Goal: Feedback & Contribution: Submit feedback/report problem

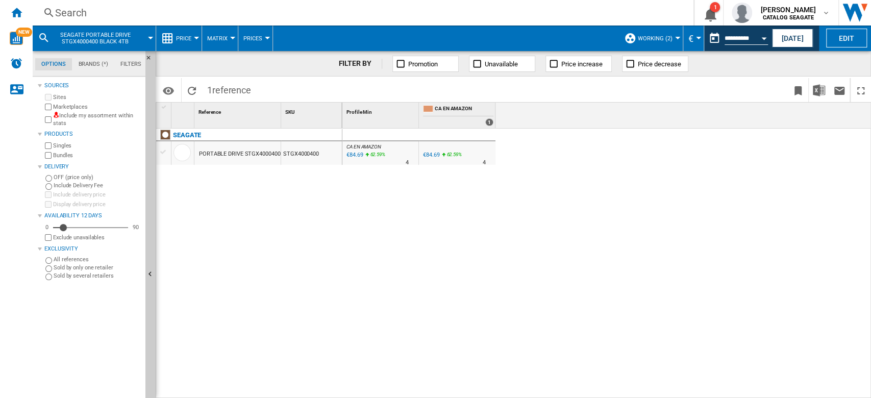
click at [662, 43] on button "working (2)" at bounding box center [658, 39] width 40 height 26
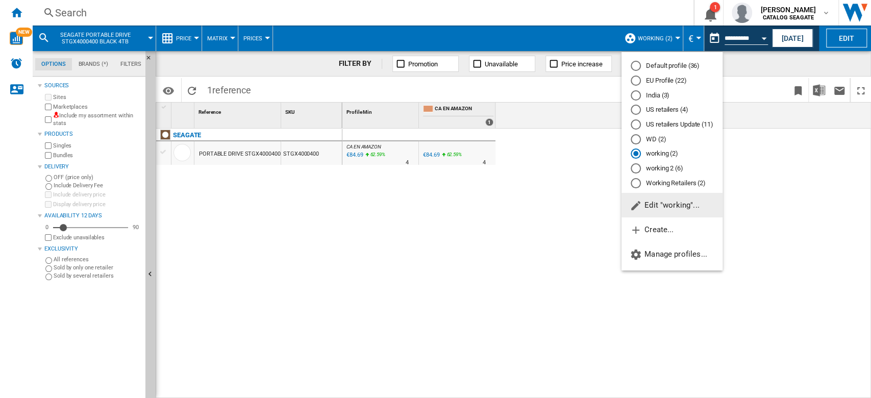
click at [420, 220] on md-backdrop at bounding box center [435, 199] width 871 height 398
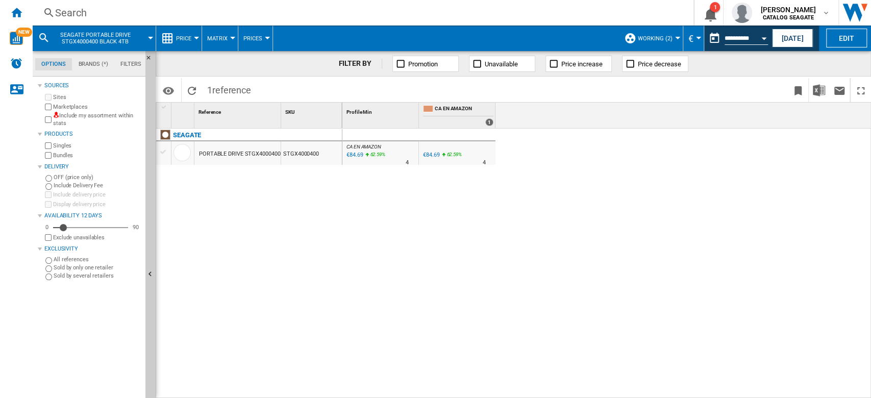
click at [149, 39] on div at bounding box center [150, 38] width 5 height 3
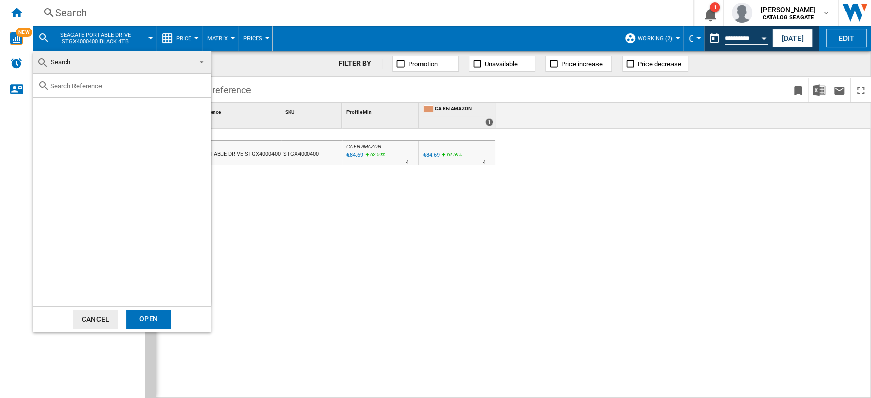
click at [192, 59] on md-select-value "Search" at bounding box center [122, 62] width 178 height 23
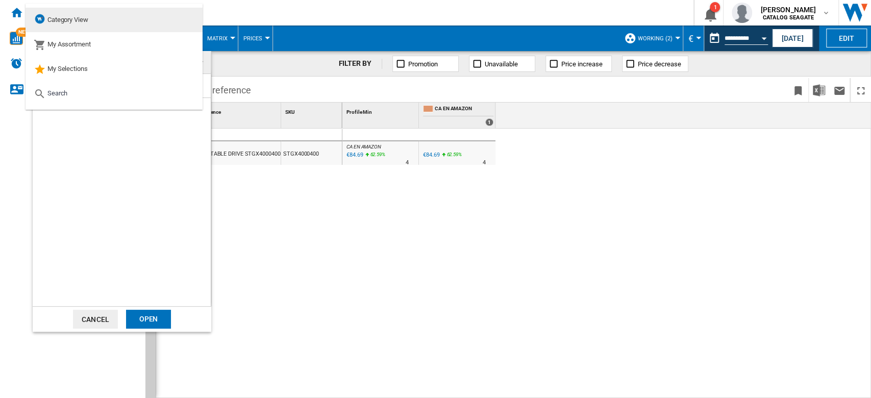
click at [93, 22] on md-option "Category View" at bounding box center [114, 20] width 177 height 25
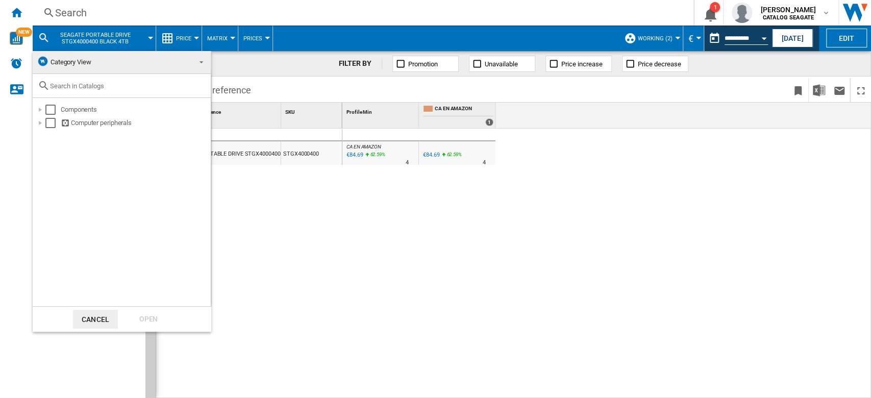
click at [862, 35] on md-backdrop at bounding box center [435, 199] width 871 height 398
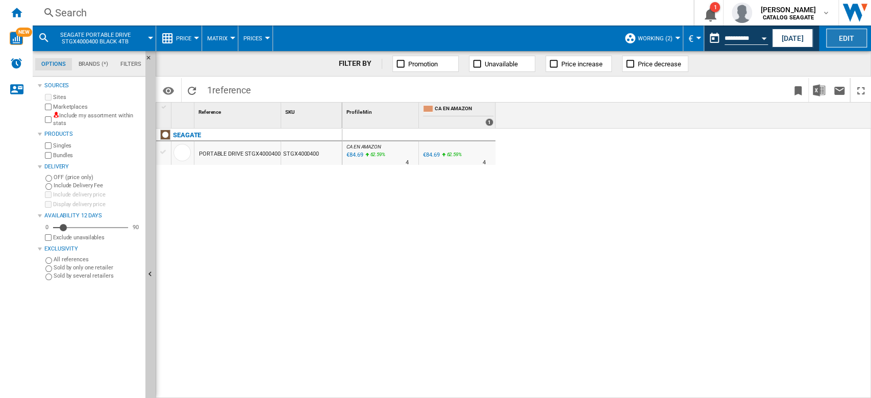
click at [857, 39] on button "Edit" at bounding box center [847, 38] width 41 height 19
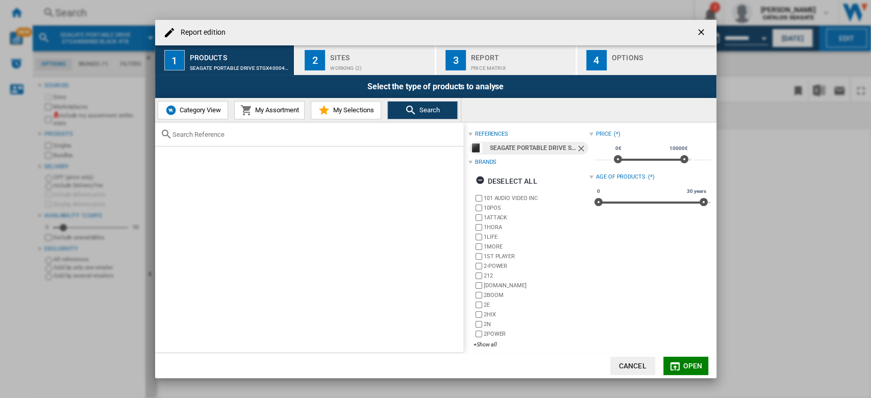
scroll to position [8, 0]
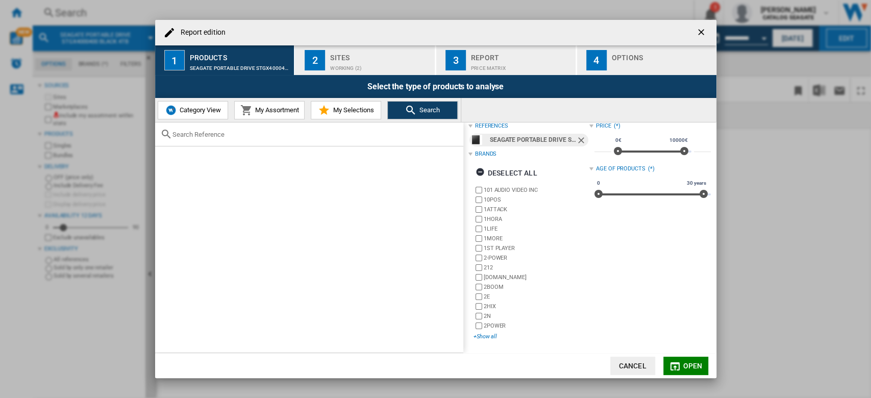
click at [487, 337] on div "+Show all" at bounding box center [532, 337] width 116 height 8
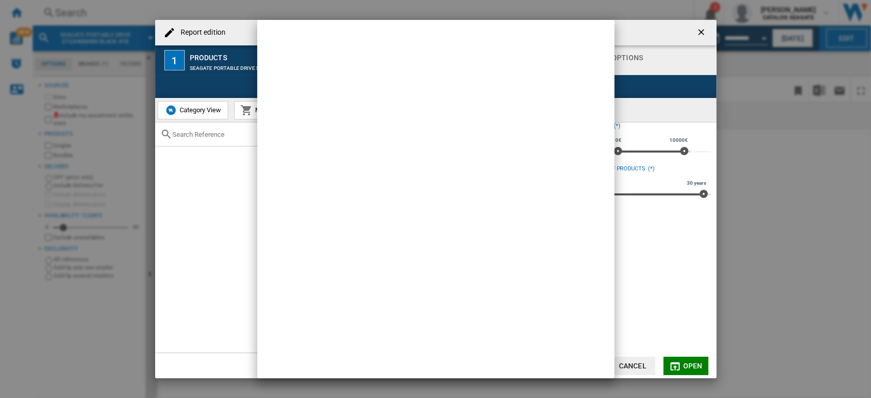
click at [637, 278] on div at bounding box center [435, 199] width 871 height 398
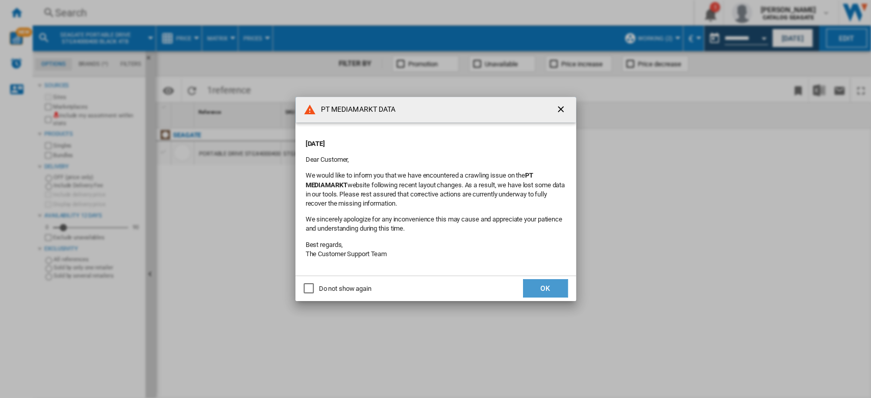
click at [541, 286] on button "OK" at bounding box center [545, 288] width 45 height 18
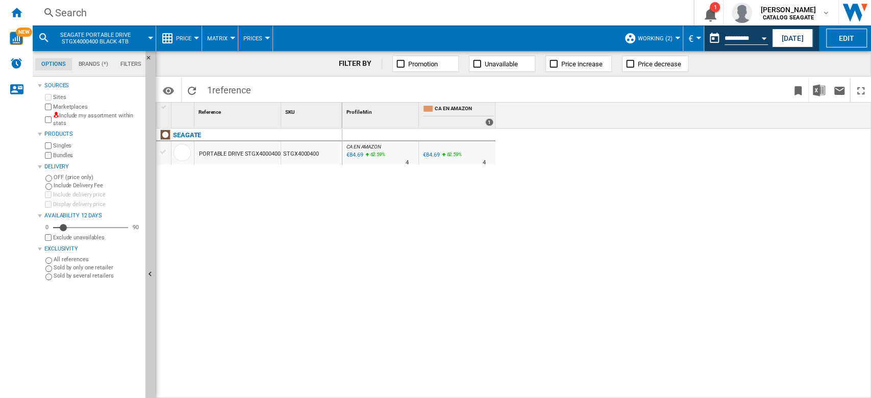
click at [148, 39] on div "SEAGATE PORTABLE DRIVE STGX4000400 BLACK 4TB" at bounding box center [94, 39] width 113 height 26
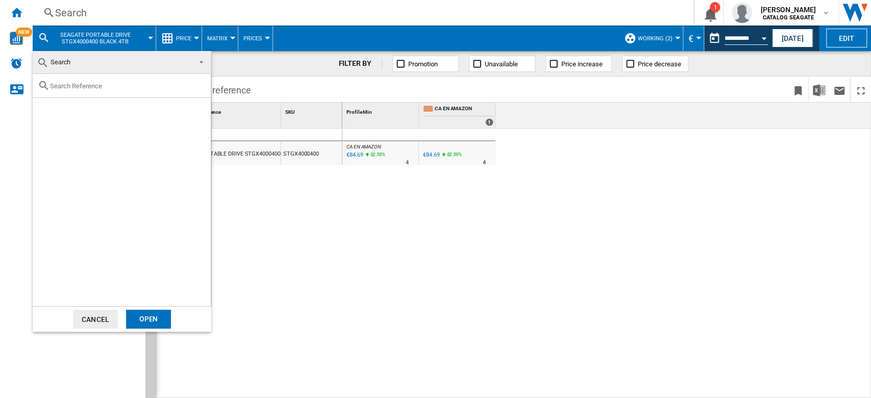
click at [199, 58] on span at bounding box center [198, 61] width 12 height 14
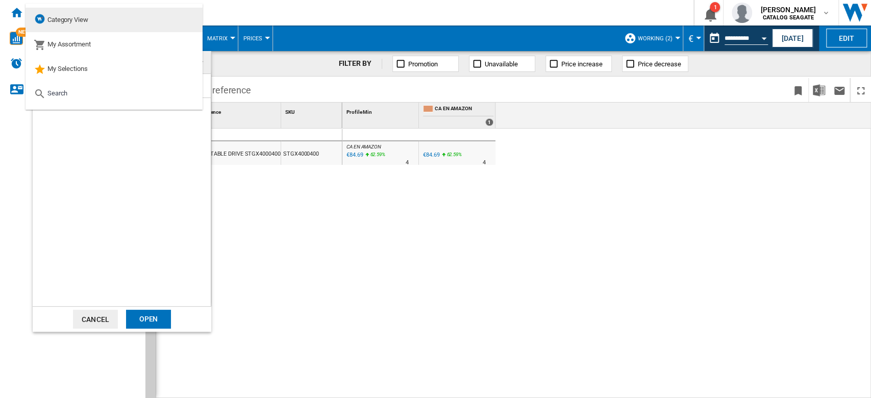
click at [98, 22] on md-option "Category View" at bounding box center [114, 20] width 177 height 25
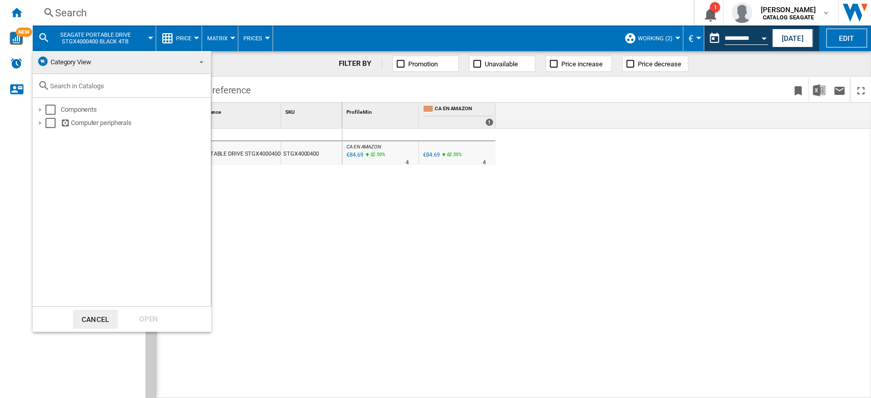
click at [841, 40] on md-backdrop at bounding box center [435, 199] width 871 height 398
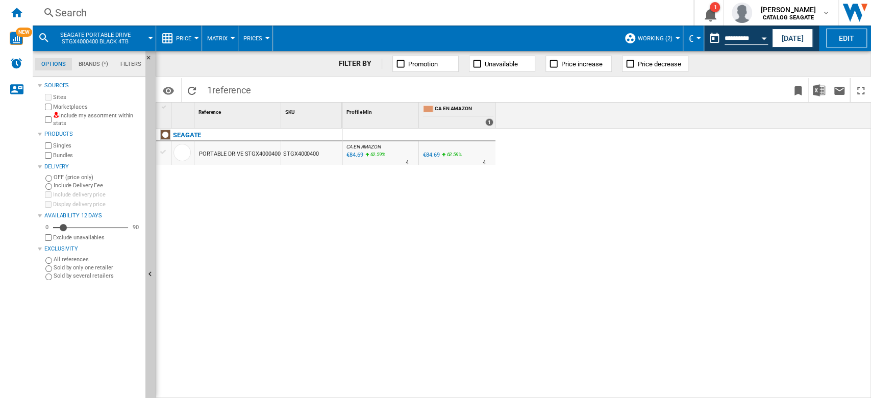
click at [841, 40] on button "Edit" at bounding box center [847, 38] width 41 height 19
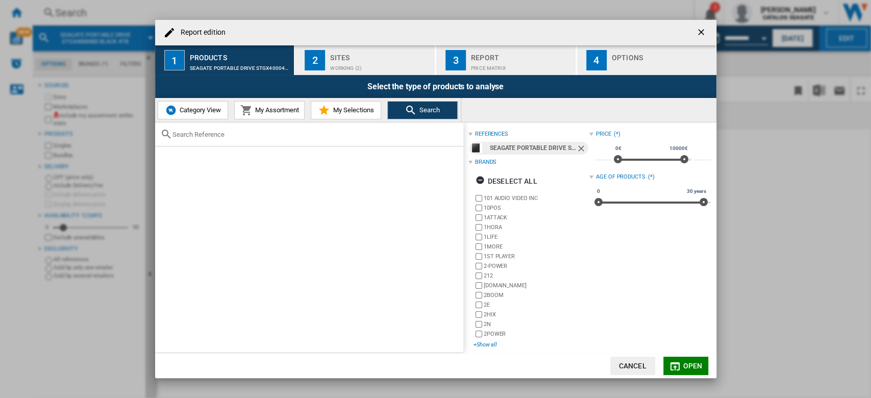
click at [486, 344] on div "+Show all" at bounding box center [532, 345] width 116 height 8
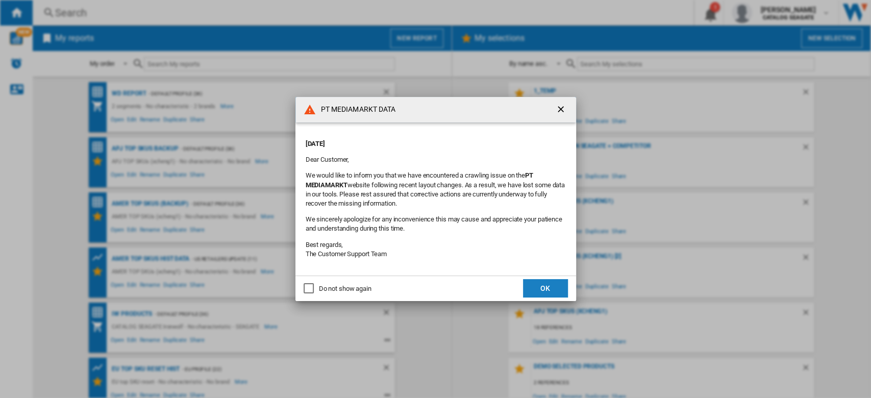
click at [540, 292] on button "OK" at bounding box center [545, 288] width 45 height 18
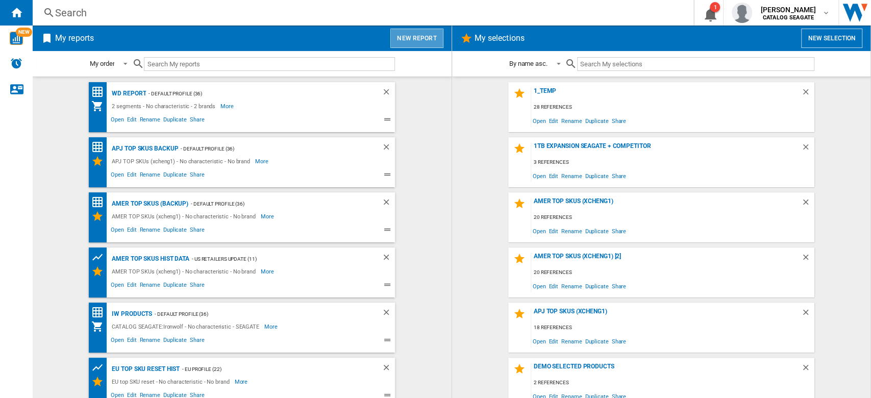
click at [441, 36] on button "New report" at bounding box center [417, 38] width 53 height 19
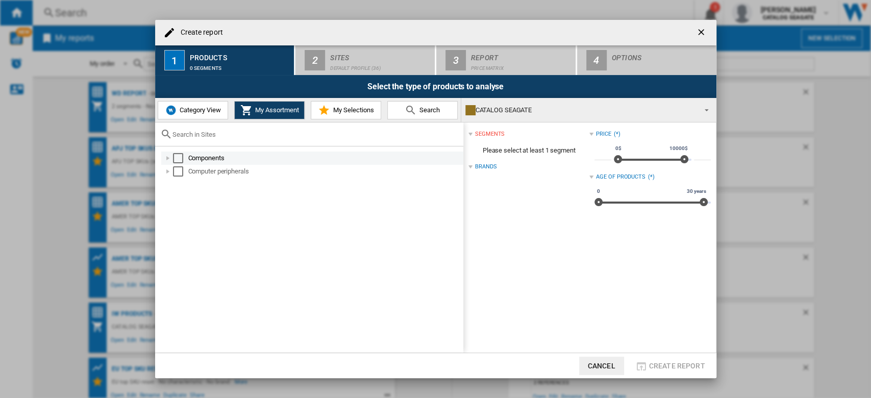
click at [170, 156] on div at bounding box center [168, 158] width 10 height 10
click at [174, 160] on div "Select" at bounding box center [178, 158] width 10 height 10
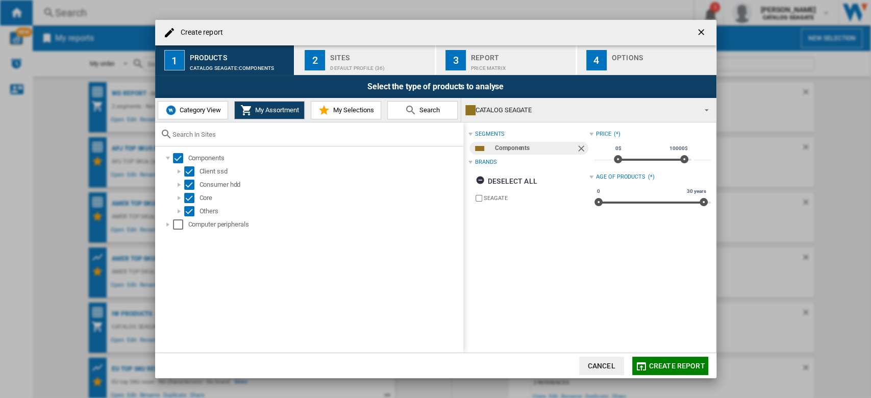
click at [204, 111] on span "Category View" at bounding box center [199, 110] width 44 height 8
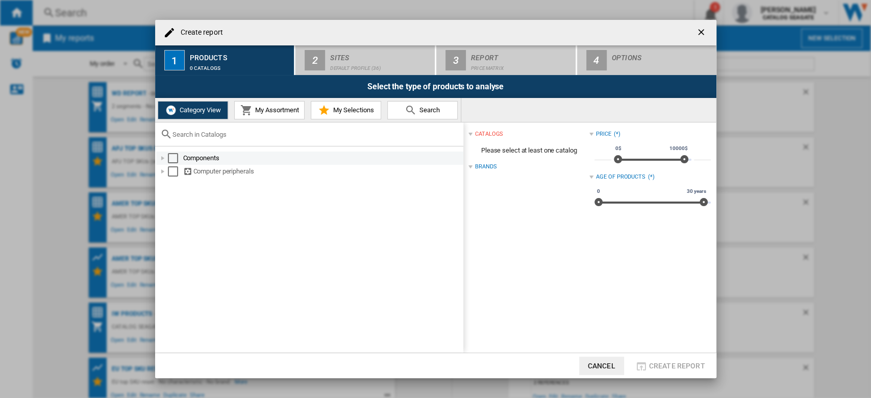
click at [164, 161] on div at bounding box center [163, 158] width 10 height 10
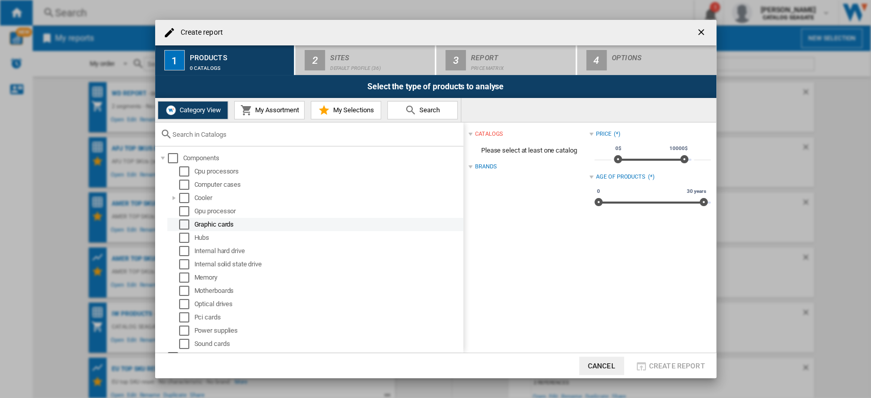
scroll to position [11, 0]
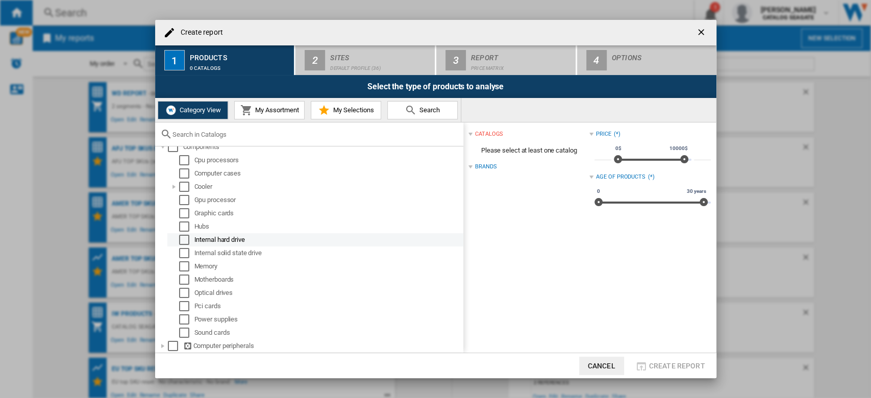
click at [181, 242] on div "Select" at bounding box center [184, 240] width 10 height 10
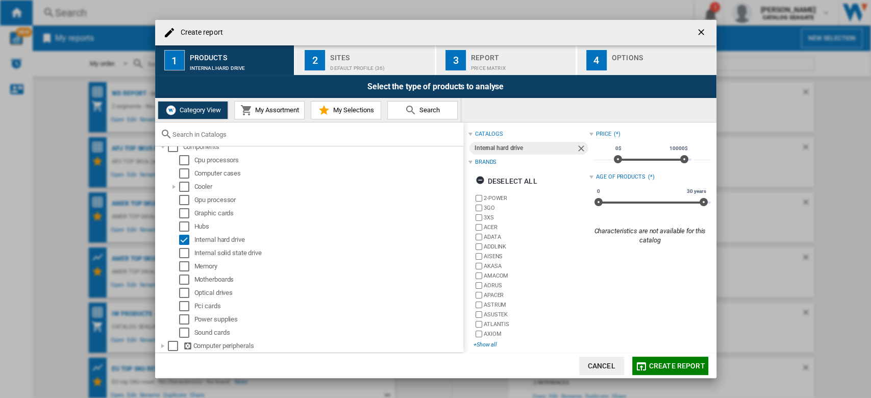
click at [486, 346] on div "+Show all" at bounding box center [532, 345] width 116 height 8
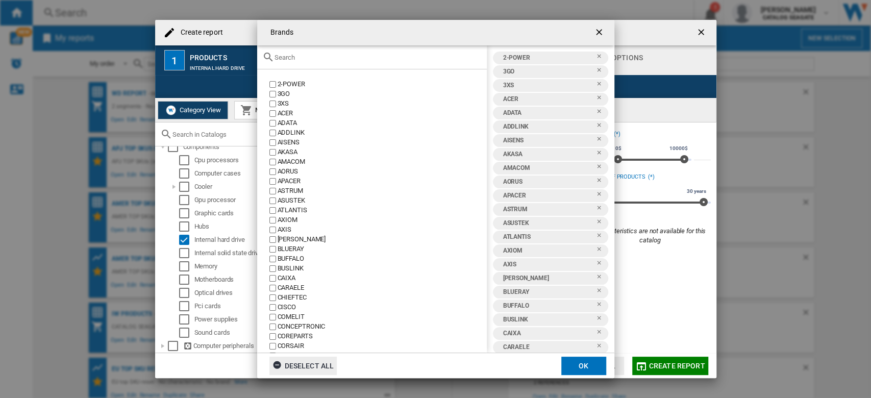
click at [298, 367] on div "Deselect all" at bounding box center [304, 366] width 62 height 18
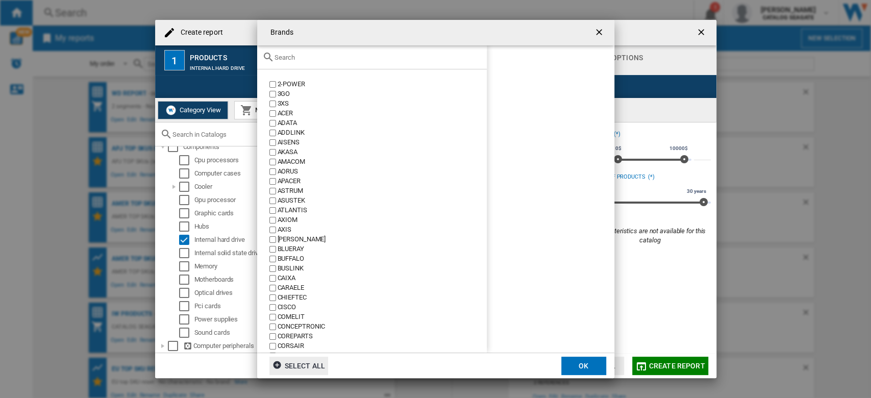
click at [329, 59] on input "text" at bounding box center [378, 58] width 207 height 8
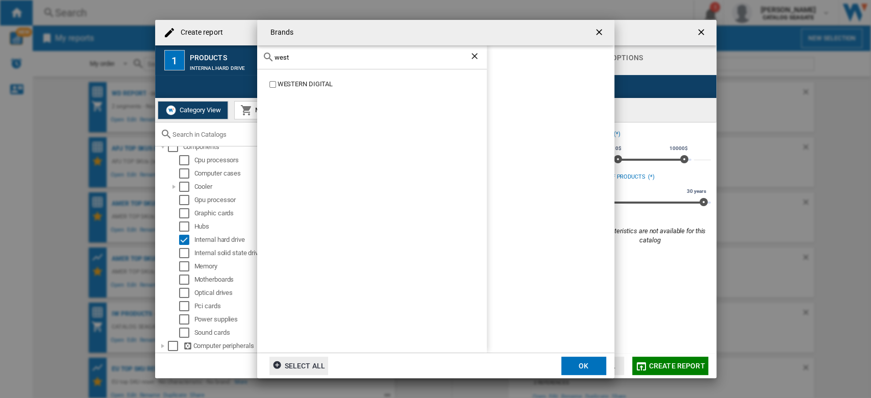
type input "west"
click at [577, 375] on md-dialog-actions "Select all OK" at bounding box center [435, 366] width 357 height 26
click at [593, 362] on button "OK" at bounding box center [584, 366] width 45 height 18
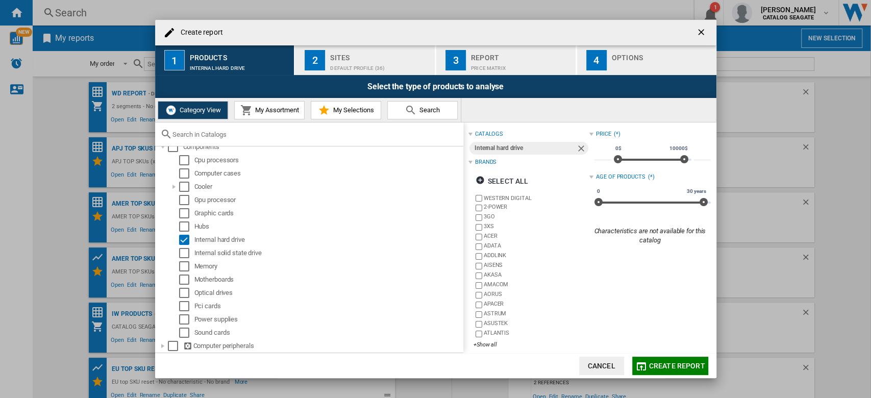
click at [385, 56] on div "Sites" at bounding box center [380, 55] width 101 height 11
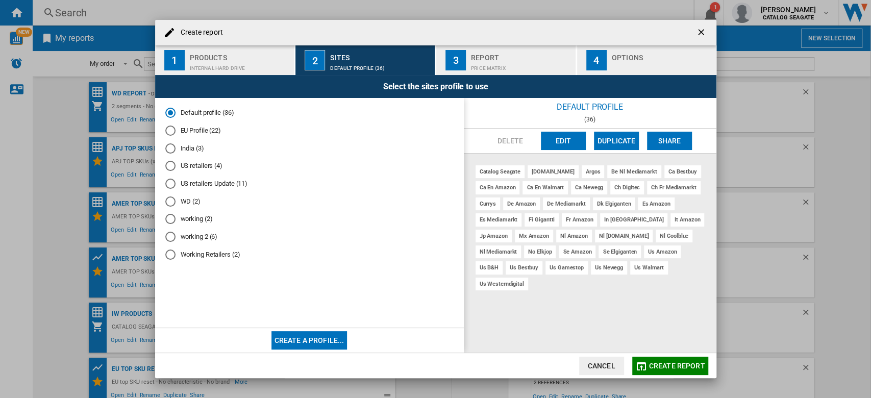
click at [214, 238] on md-radio-button "working 2 (6)" at bounding box center [309, 237] width 288 height 10
click at [204, 219] on md-radio-button "working (2)" at bounding box center [309, 219] width 288 height 10
click at [678, 367] on span "Create report" at bounding box center [677, 366] width 56 height 8
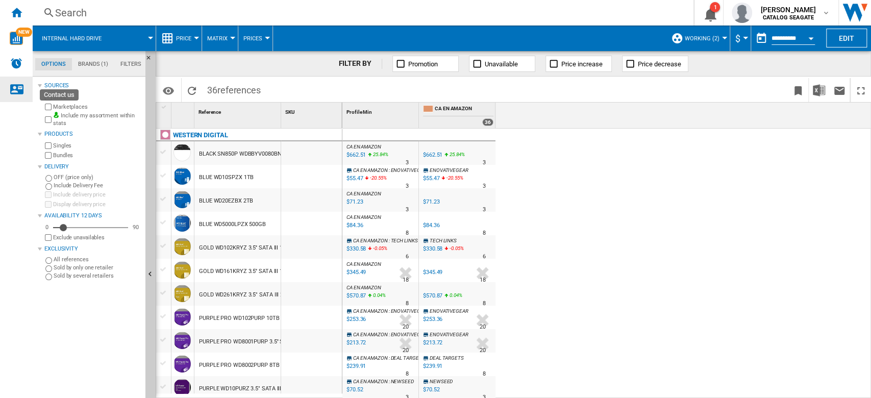
click at [19, 86] on ng-md-icon "Contact us" at bounding box center [16, 89] width 12 height 12
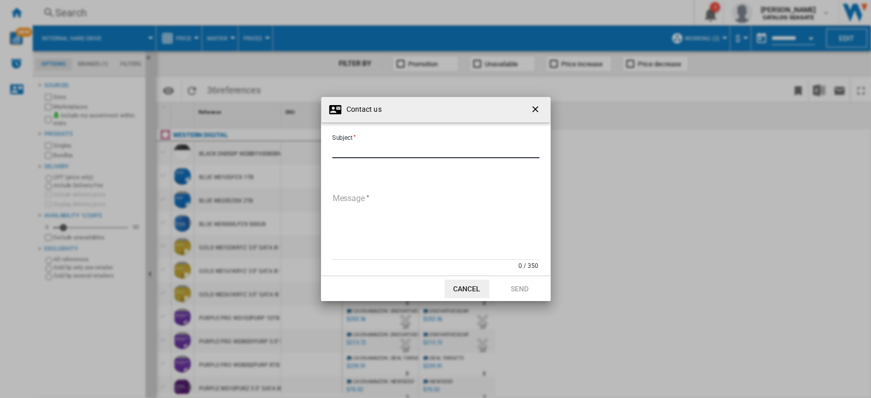
click at [374, 152] on input "Subject" at bounding box center [435, 150] width 207 height 15
click at [365, 145] on input "Subject" at bounding box center [435, 150] width 207 height 15
type input "**********"
click at [377, 201] on textarea "Message" at bounding box center [435, 225] width 207 height 69
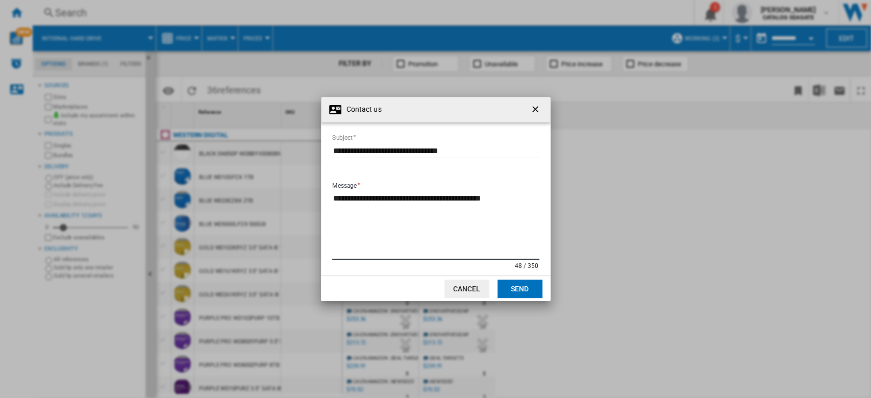
click at [527, 208] on textarea "**********" at bounding box center [435, 225] width 207 height 69
paste textarea "**********"
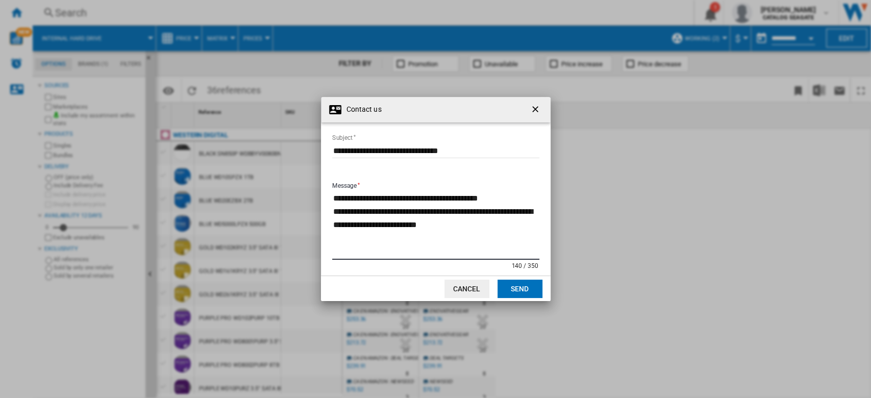
type textarea "**********"
click at [511, 294] on button "Send" at bounding box center [520, 289] width 45 height 18
